Goal: Task Accomplishment & Management: Use online tool/utility

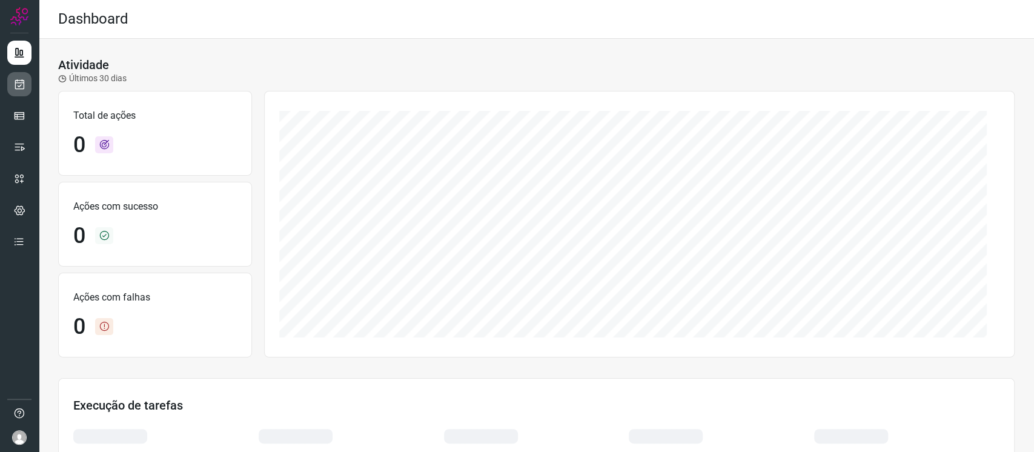
click at [29, 91] on link at bounding box center [19, 84] width 24 height 24
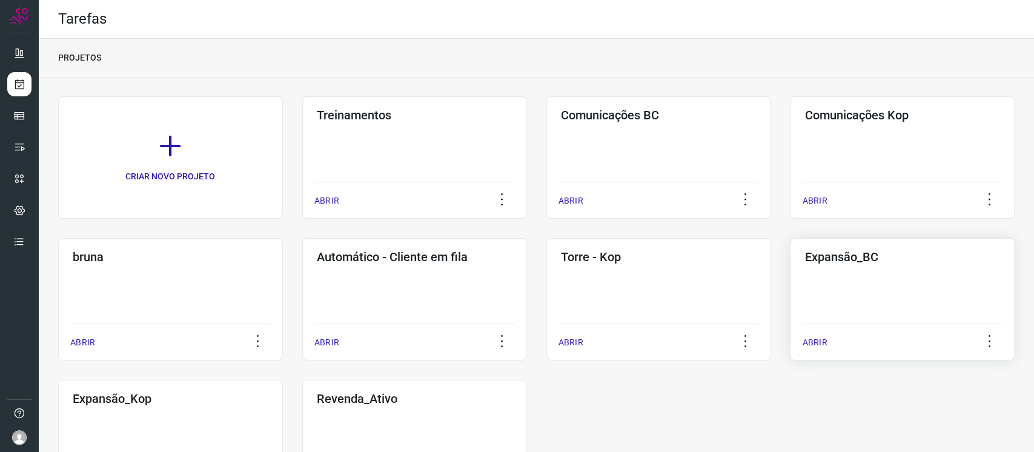
click at [283, 380] on div "Expansão_BC ABRIR" at bounding box center [170, 441] width 225 height 122
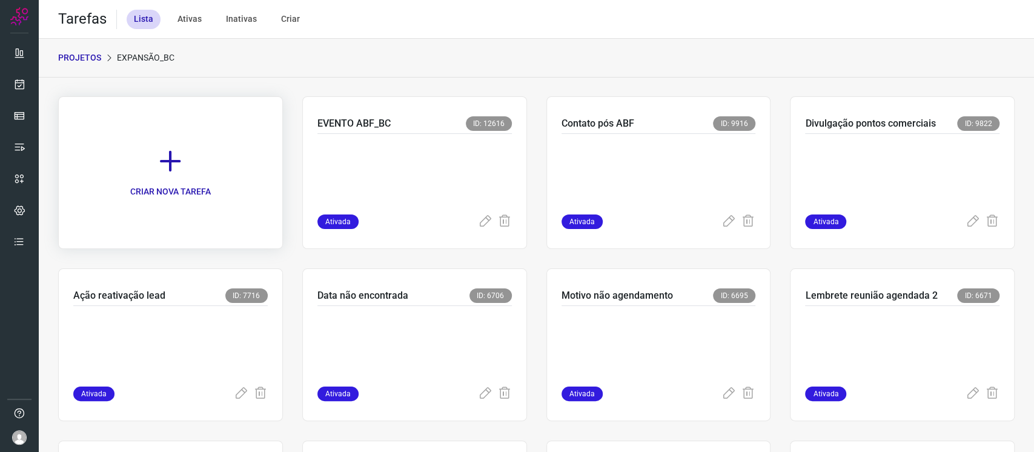
click at [190, 174] on link "CRIAR NOVA TAREFA" at bounding box center [170, 172] width 225 height 153
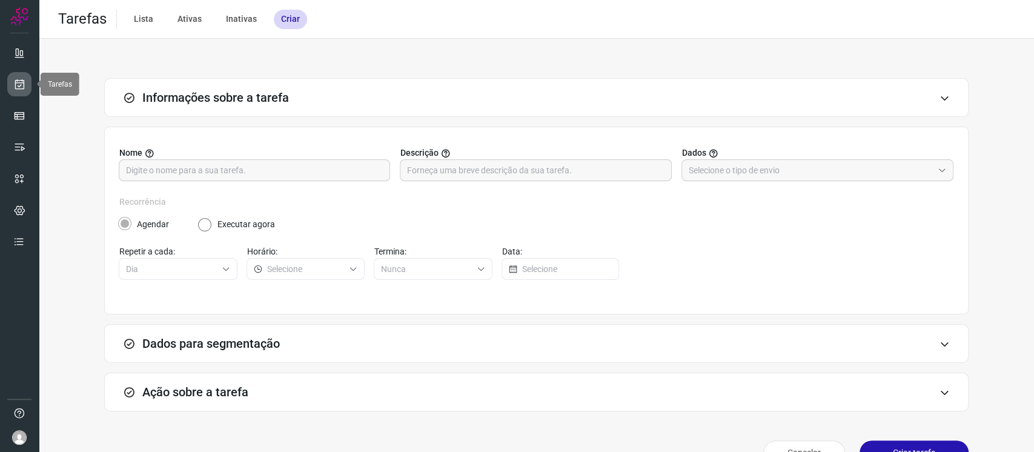
click at [15, 78] on icon at bounding box center [19, 84] width 13 height 12
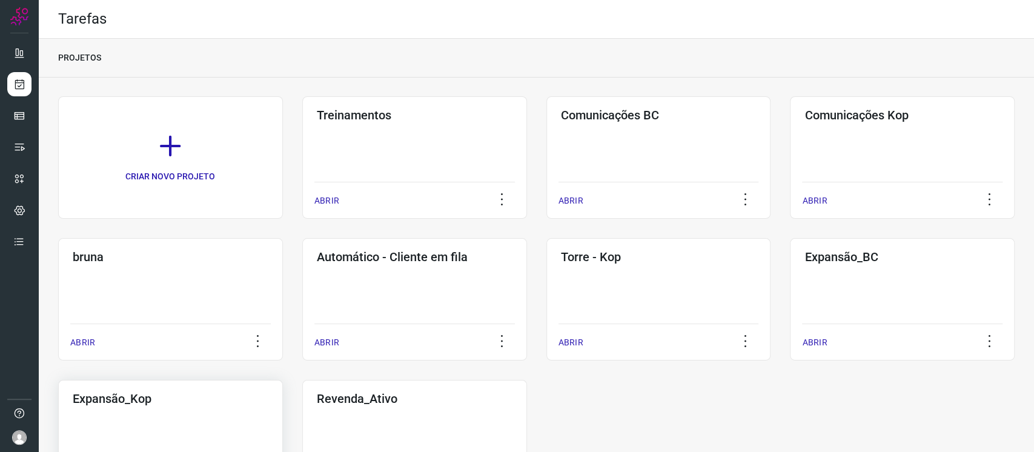
click at [302, 418] on div "Expansão_Kop ABRIR" at bounding box center [414, 441] width 225 height 122
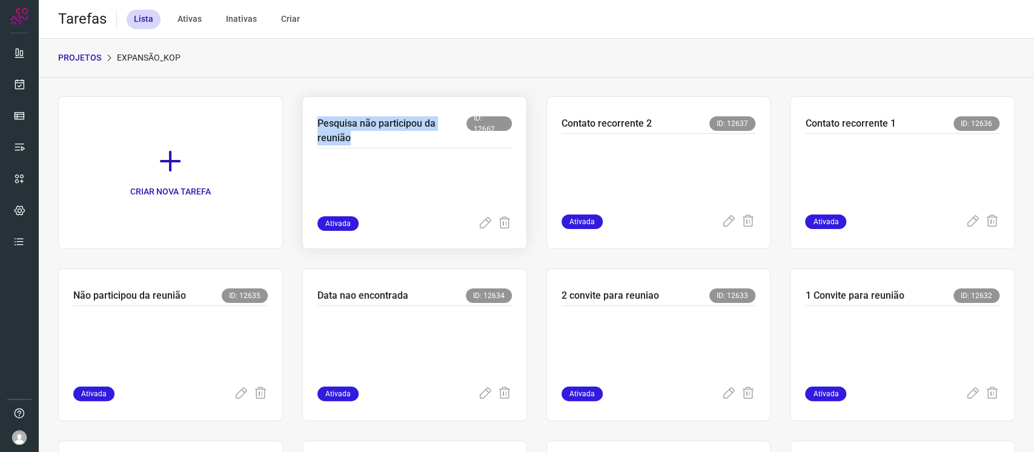
drag, startPoint x: 372, startPoint y: 139, endPoint x: 313, endPoint y: 125, distance: 60.4
click at [547, 125] on div "Pesquisa não participou da reunião ID: 12662 Ativada" at bounding box center [659, 172] width 225 height 153
copy p "Pesquisa não participou da reunião"
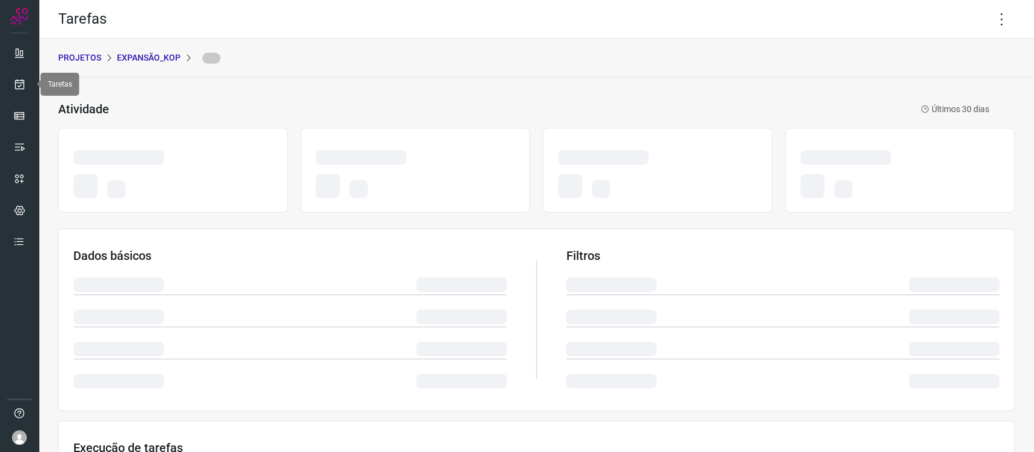
click at [35, 72] on div at bounding box center [19, 226] width 39 height 452
click at [19, 82] on icon at bounding box center [19, 84] width 13 height 12
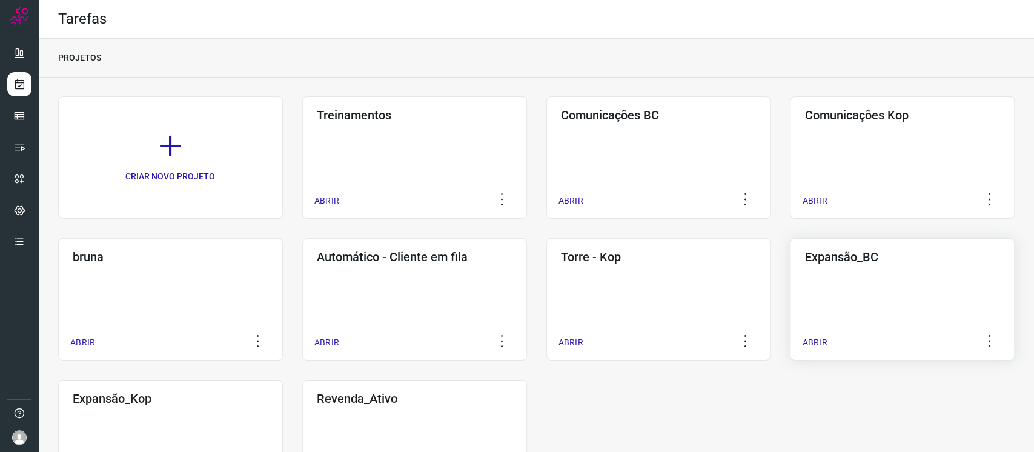
click at [283, 380] on div "Expansão_BC ABRIR" at bounding box center [170, 441] width 225 height 122
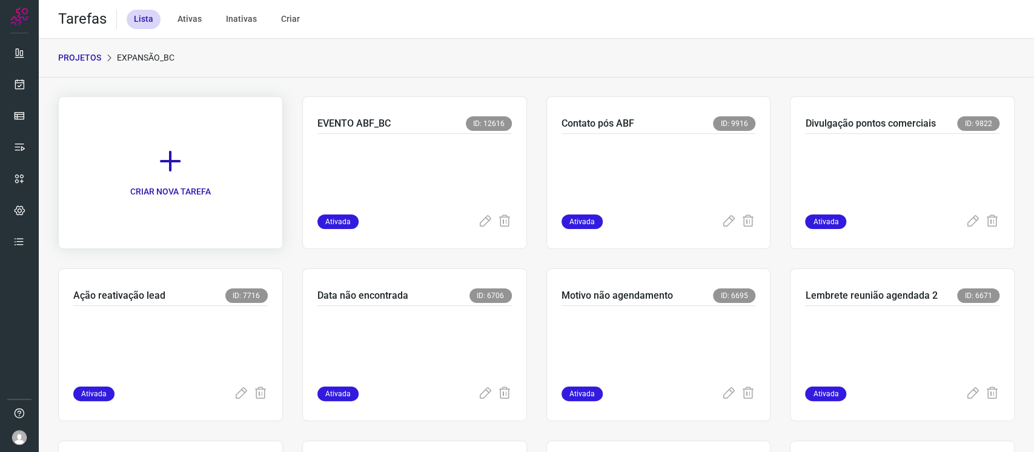
click at [218, 151] on link "CRIAR NOVA TAREFA" at bounding box center [170, 172] width 225 height 153
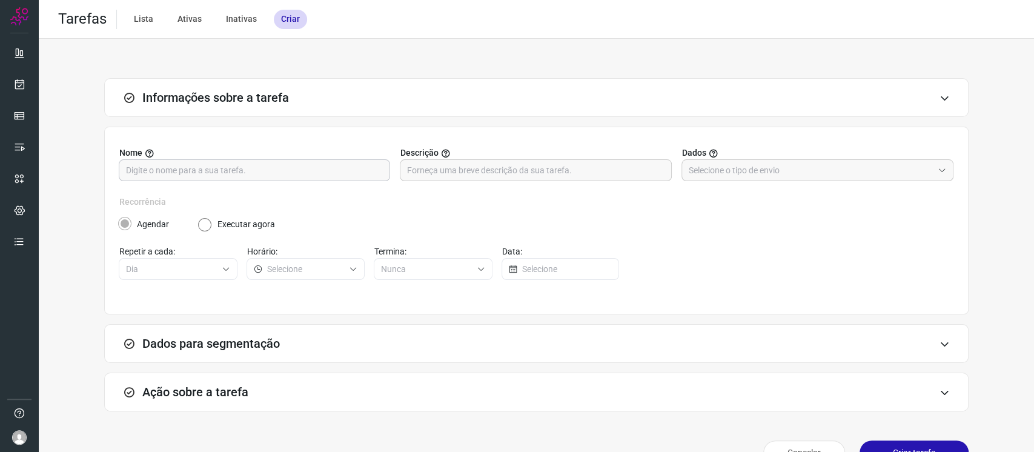
click at [346, 162] on input "text" at bounding box center [254, 170] width 257 height 21
paste input "Pesquisa não participou da reunião"
type input "Pesquisa não participou da reunião"
click at [700, 171] on input "text" at bounding box center [811, 170] width 244 height 21
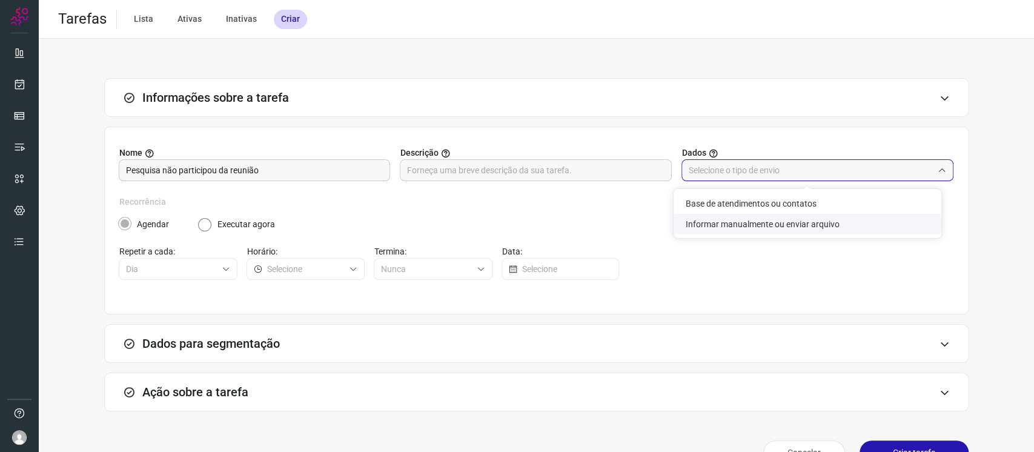
click at [717, 227] on li "Informar manualmente ou enviar arquivo" at bounding box center [808, 224] width 268 height 21
type input "Informar manualmente ou enviar arquivo"
radio input "false"
radio input "true"
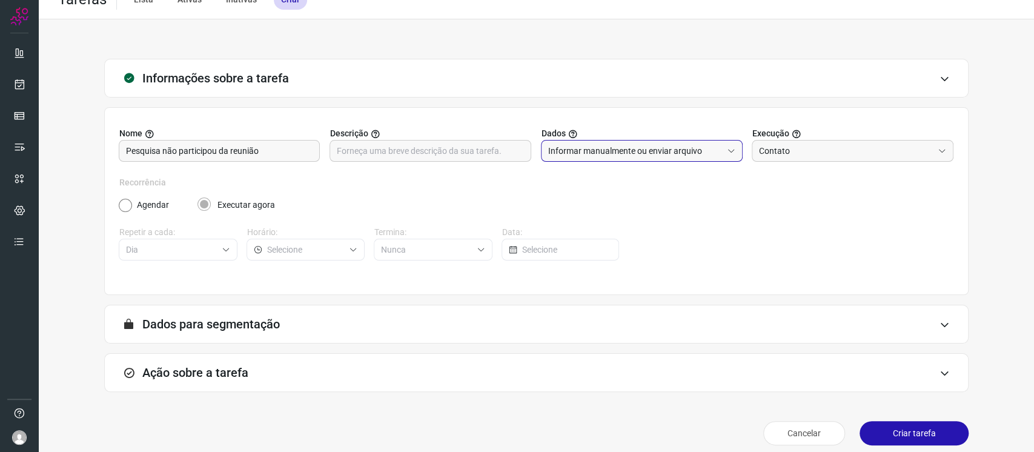
scroll to position [29, 0]
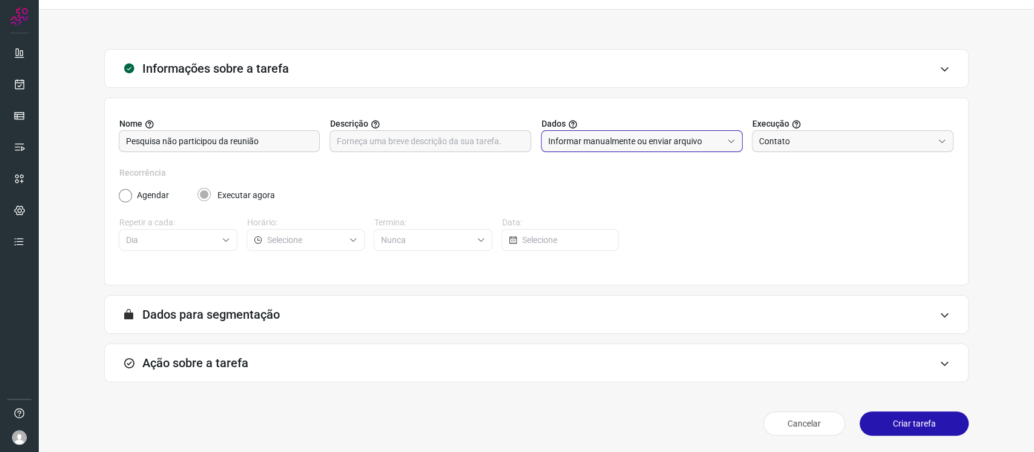
click at [548, 347] on div "Ação sobre a tarefa" at bounding box center [536, 363] width 865 height 39
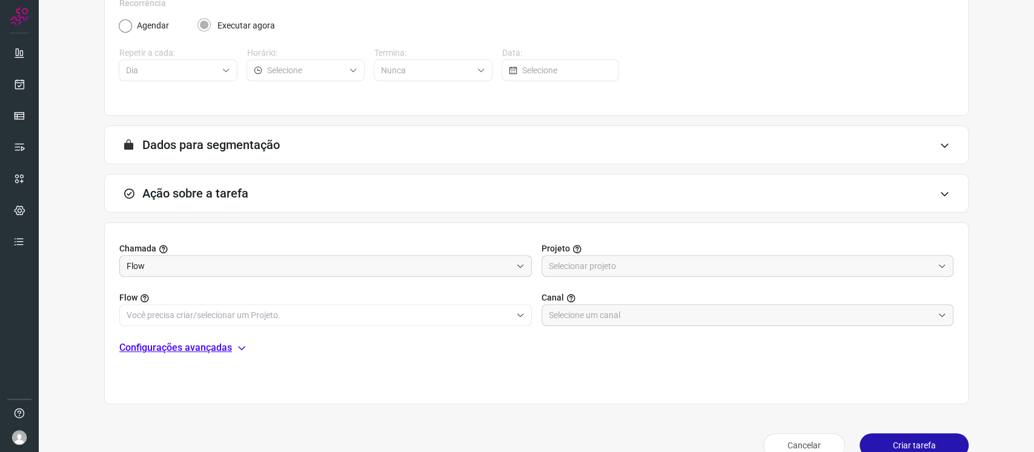
scroll to position [221, 0]
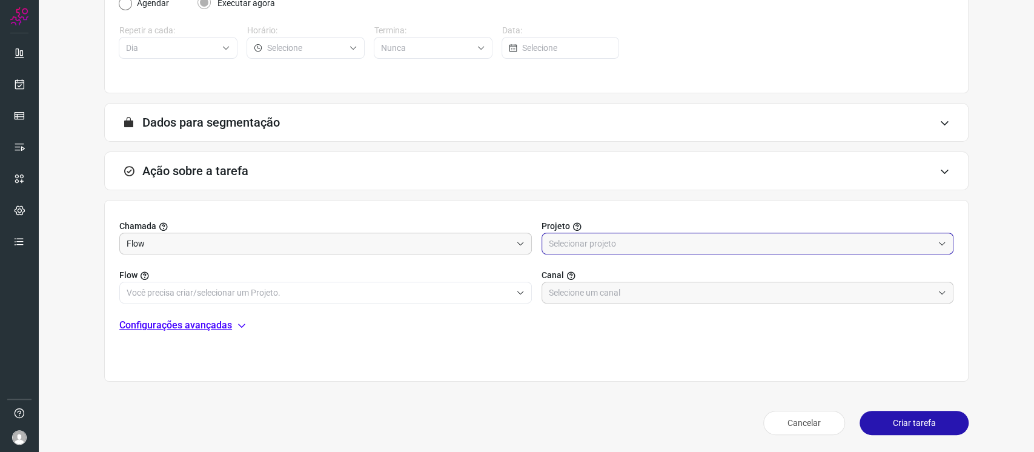
click at [659, 233] on input "text" at bounding box center [741, 243] width 385 height 21
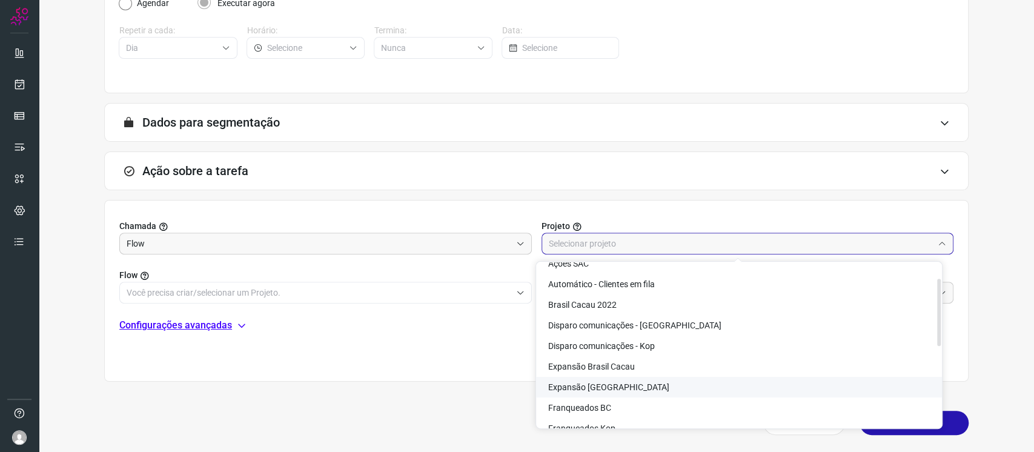
scroll to position [0, 0]
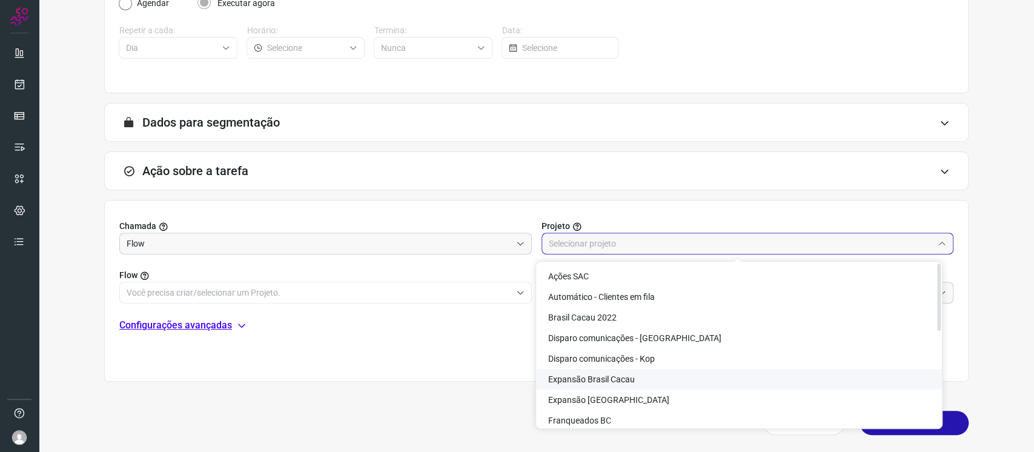
click at [622, 380] on span "Expansão Brasil Cacau" at bounding box center [591, 379] width 87 height 10
type input "Expansão Brasil Cacau"
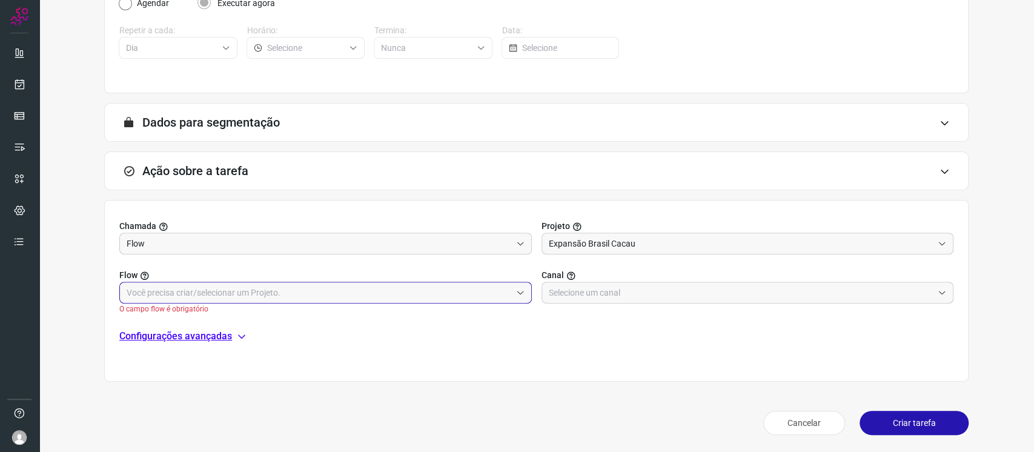
click at [473, 293] on input "text" at bounding box center [319, 292] width 385 height 21
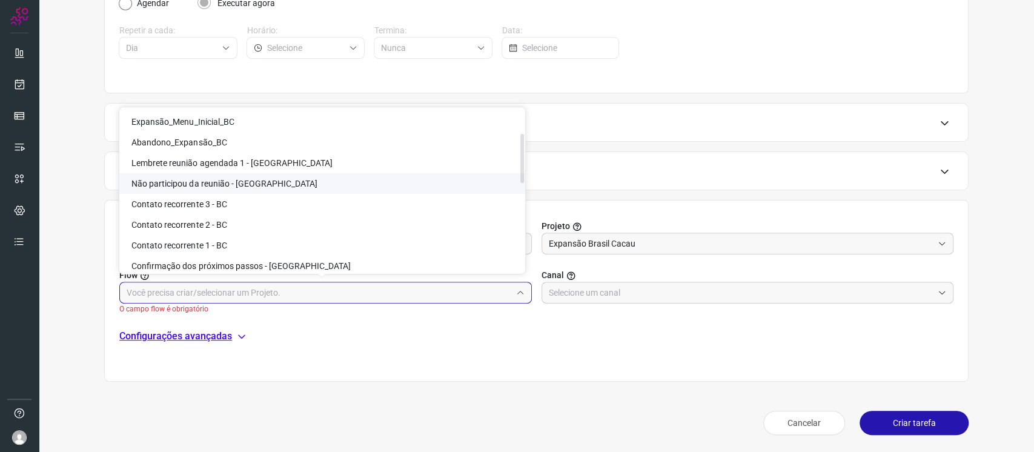
scroll to position [377, 0]
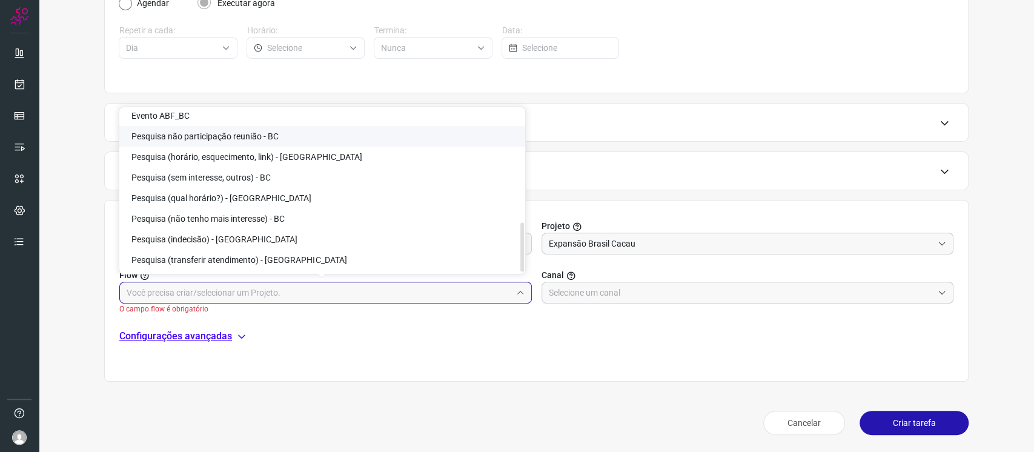
click at [396, 134] on li "Pesquisa não participação reunião - BC" at bounding box center [322, 136] width 406 height 21
type input "Pesquisa não participação reunião - BC"
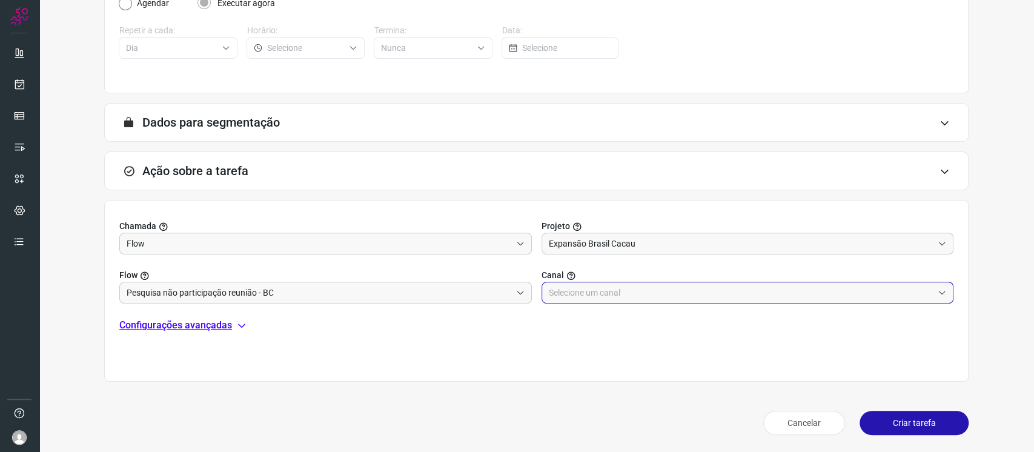
click at [614, 290] on input "text" at bounding box center [741, 292] width 385 height 21
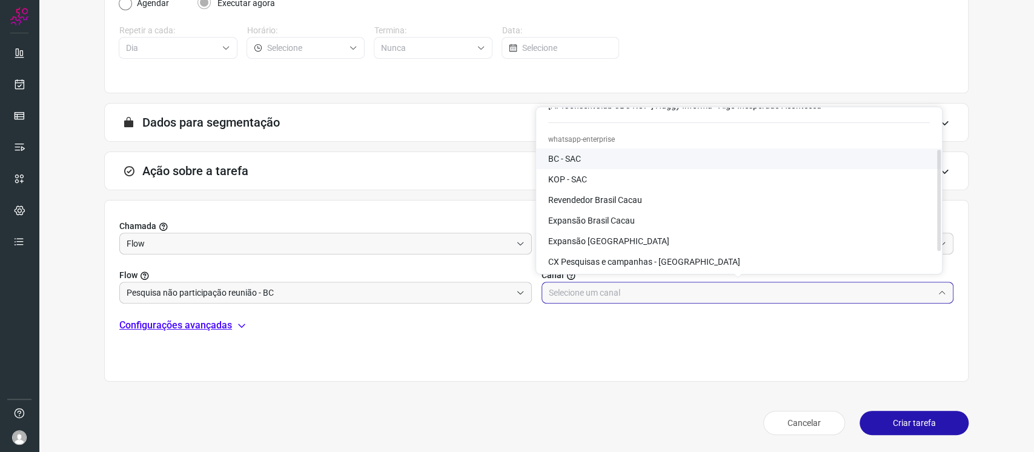
scroll to position [81, 0]
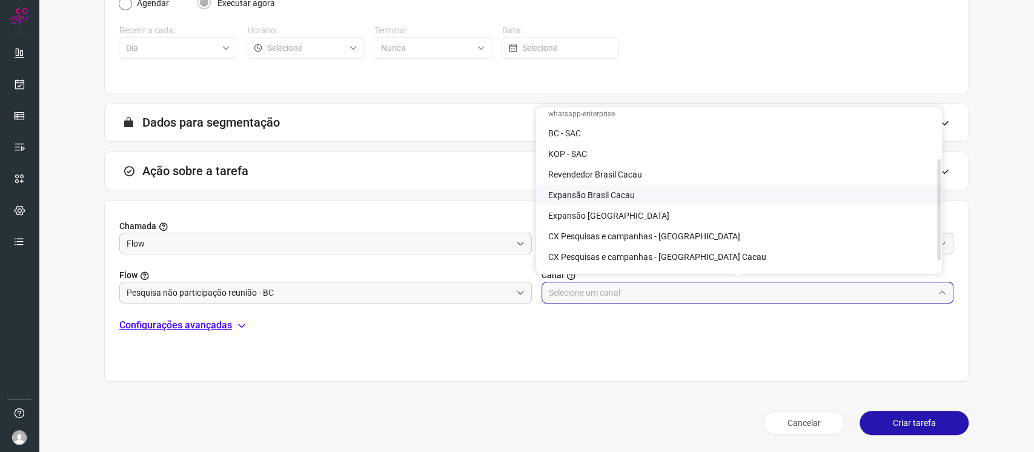
click at [686, 194] on li "Expansão Brasil Cacau" at bounding box center [739, 195] width 406 height 21
type input "Expansão Brasil Cacau"
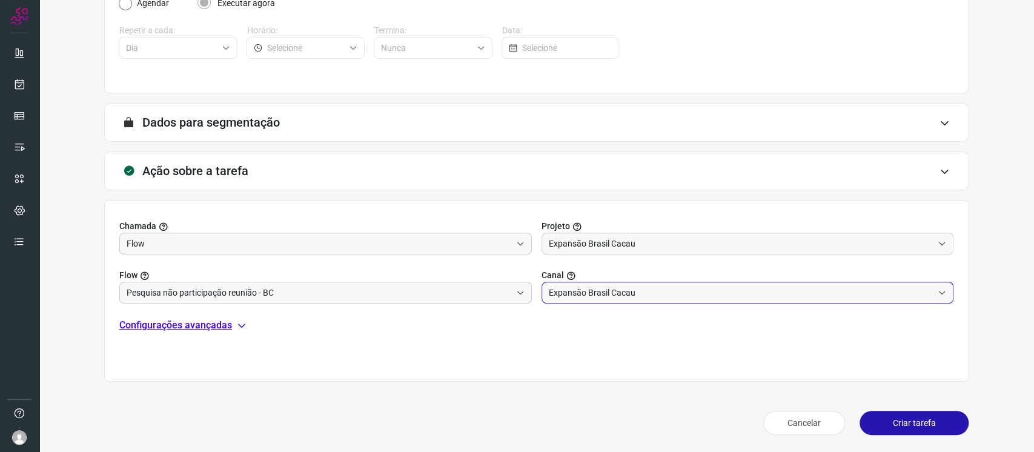
click at [924, 424] on button "Criar tarefa" at bounding box center [914, 423] width 109 height 24
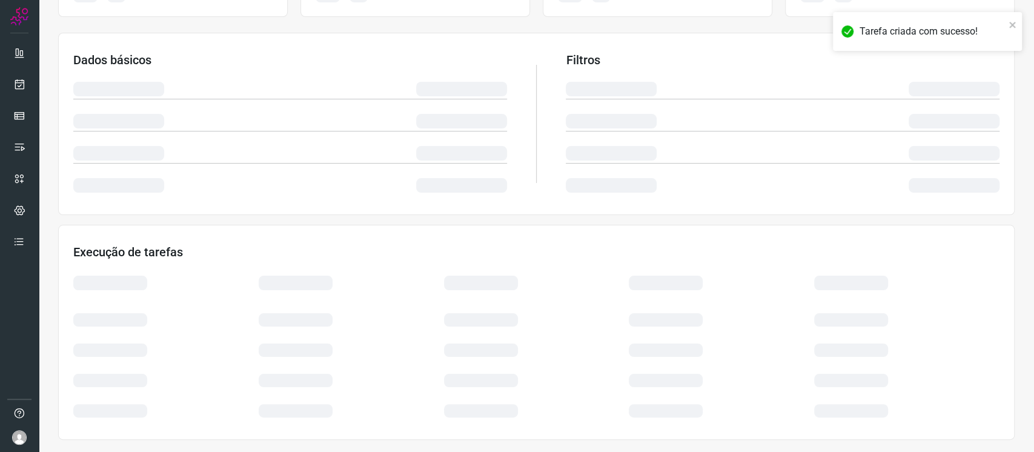
scroll to position [173, 0]
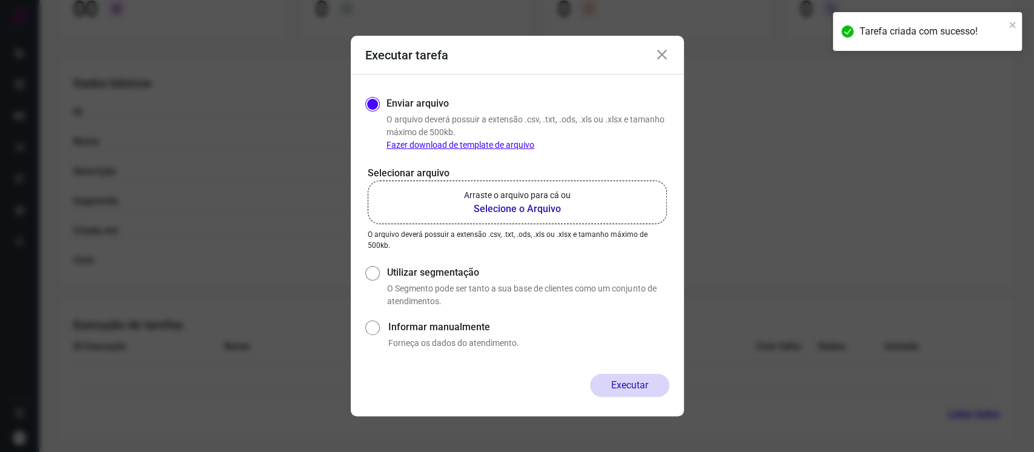
click at [567, 225] on div "Selecionar arquivo Arraste o arquivo para cá ou Selecione o Arquivo Arraste o a…" at bounding box center [517, 208] width 304 height 85
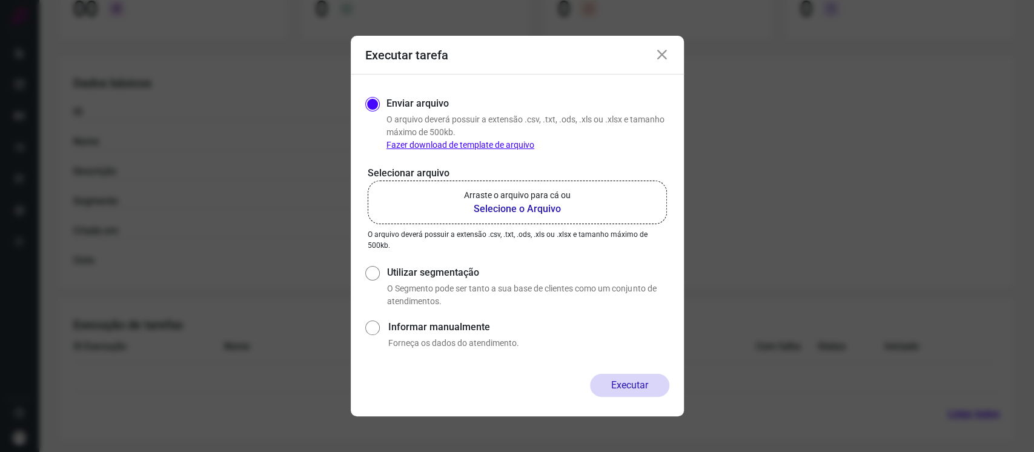
click at [553, 204] on b "Selecione o Arquivo" at bounding box center [517, 209] width 107 height 15
click at [0, 0] on input "Arraste o arquivo para cá ou Selecione o Arquivo" at bounding box center [0, 0] width 0 height 0
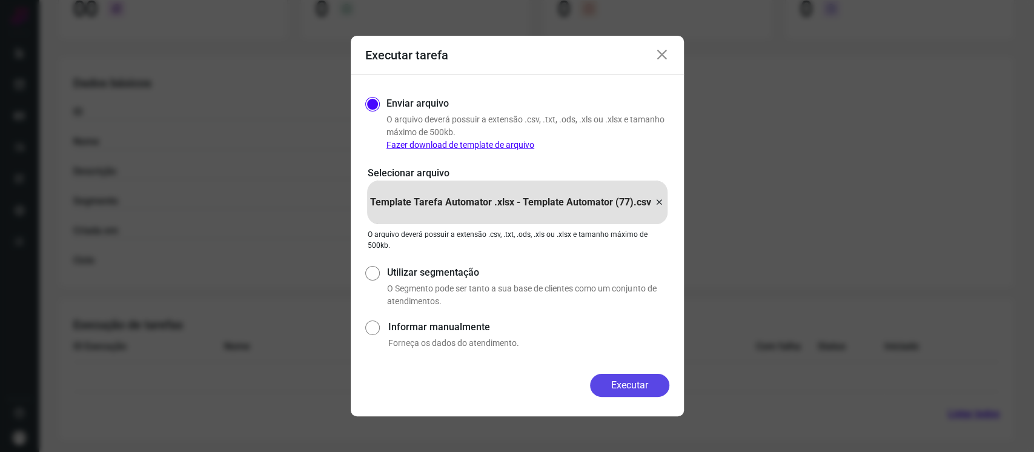
click at [639, 385] on button "Executar" at bounding box center [629, 385] width 79 height 23
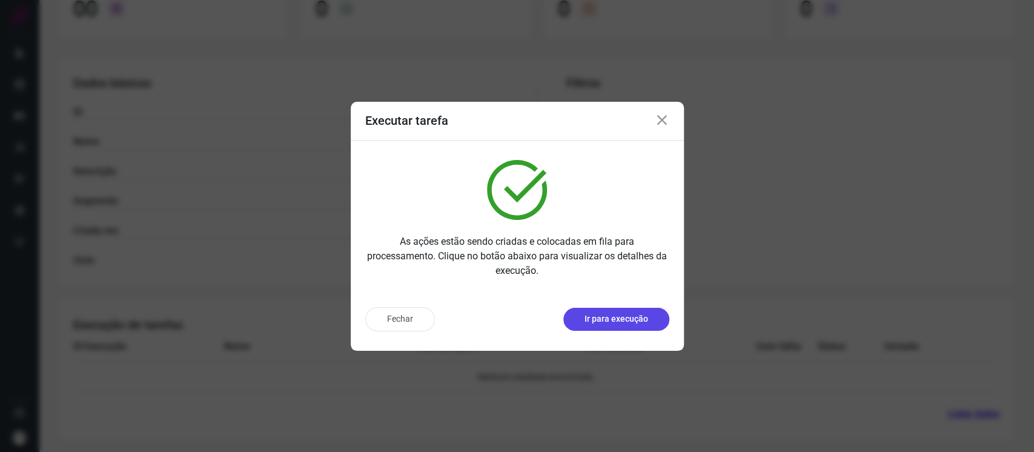
click at [614, 316] on p "Ir para execução" at bounding box center [617, 319] width 64 height 13
